Goal: Find specific page/section: Find specific page/section

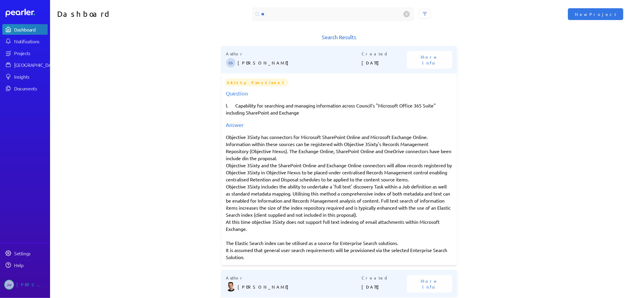
type input "*"
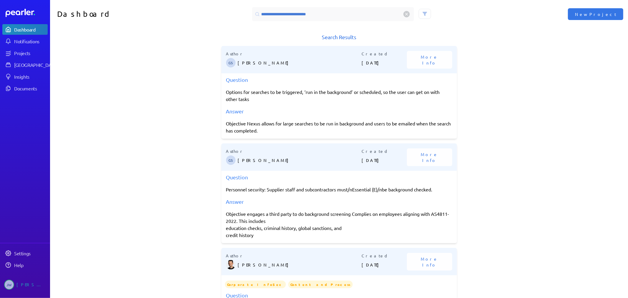
type input "**********"
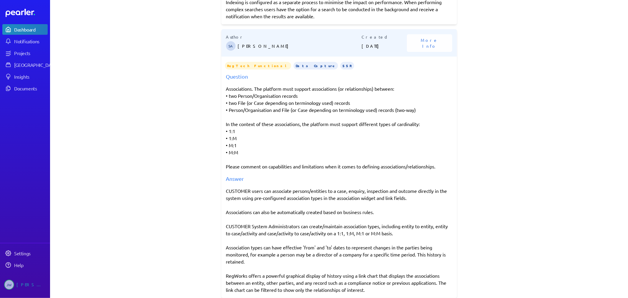
scroll to position [1214, 0]
